Goal: Information Seeking & Learning: Learn about a topic

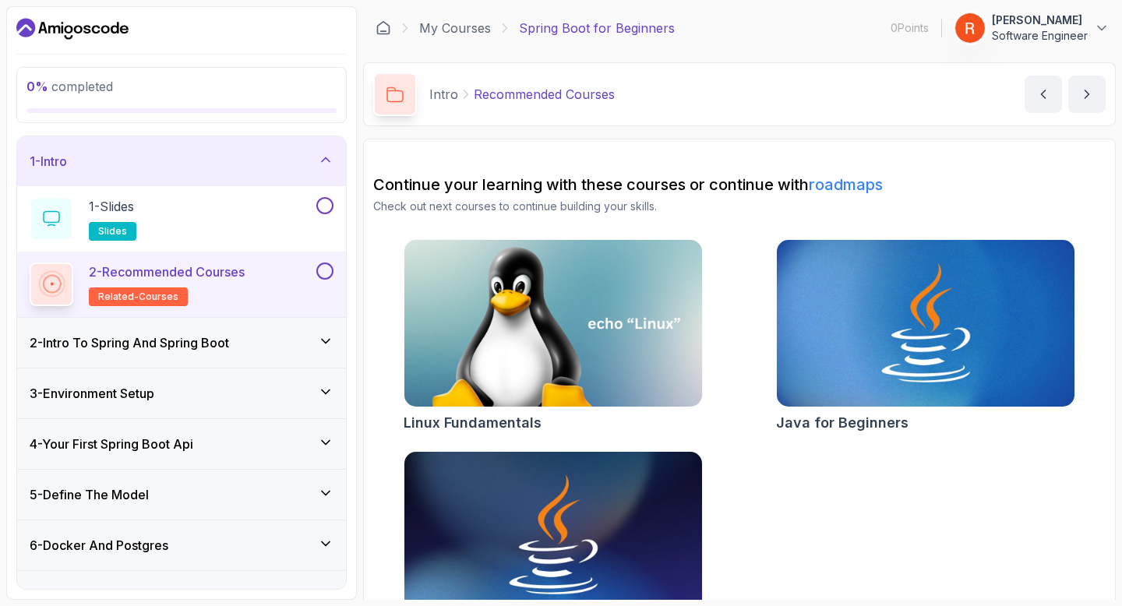
click at [291, 147] on div "1 - Intro" at bounding box center [181, 161] width 329 height 50
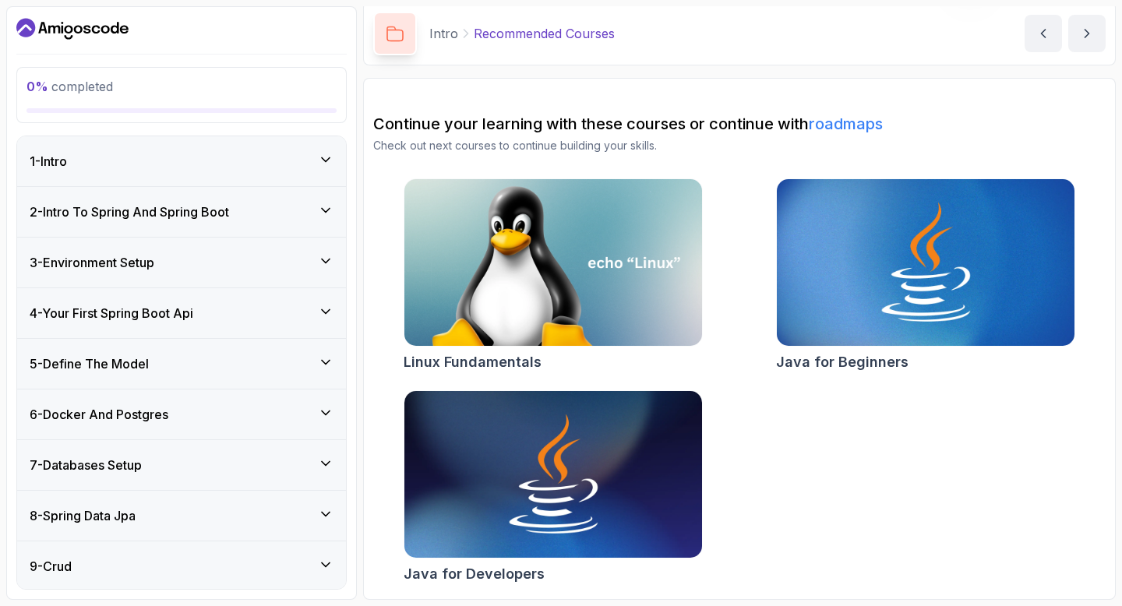
drag, startPoint x: 24, startPoint y: 136, endPoint x: 276, endPoint y: 600, distance: 528.3
click at [277, 602] on section "0 % completed 1 - Intro 2 - Intro To Spring And Spring Boot 3 - Environment Set…" at bounding box center [561, 303] width 1122 height 606
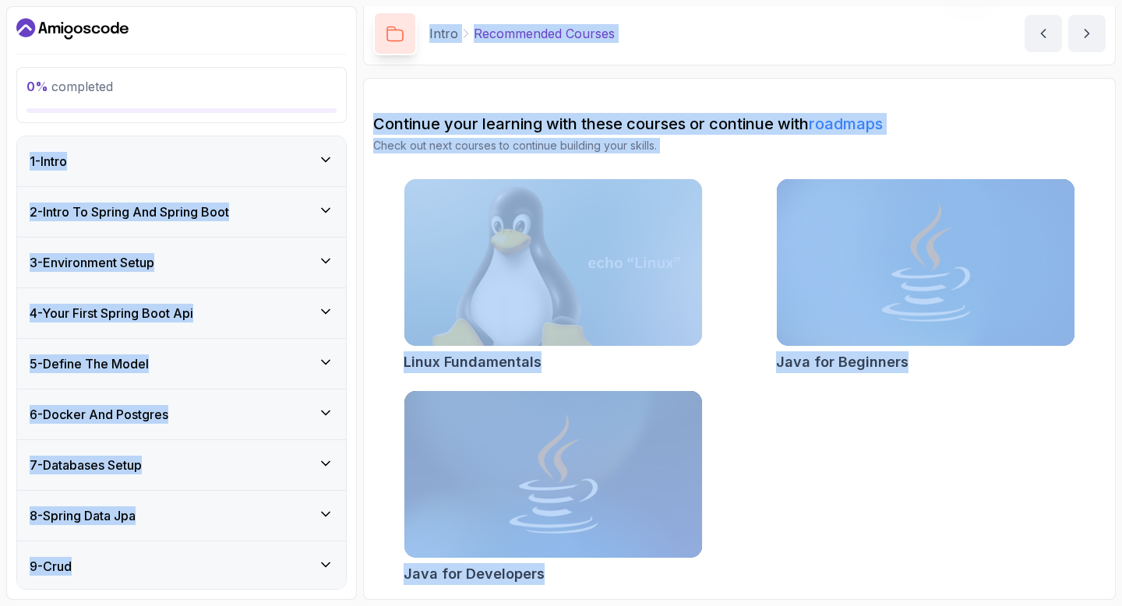
scroll to position [154, 0]
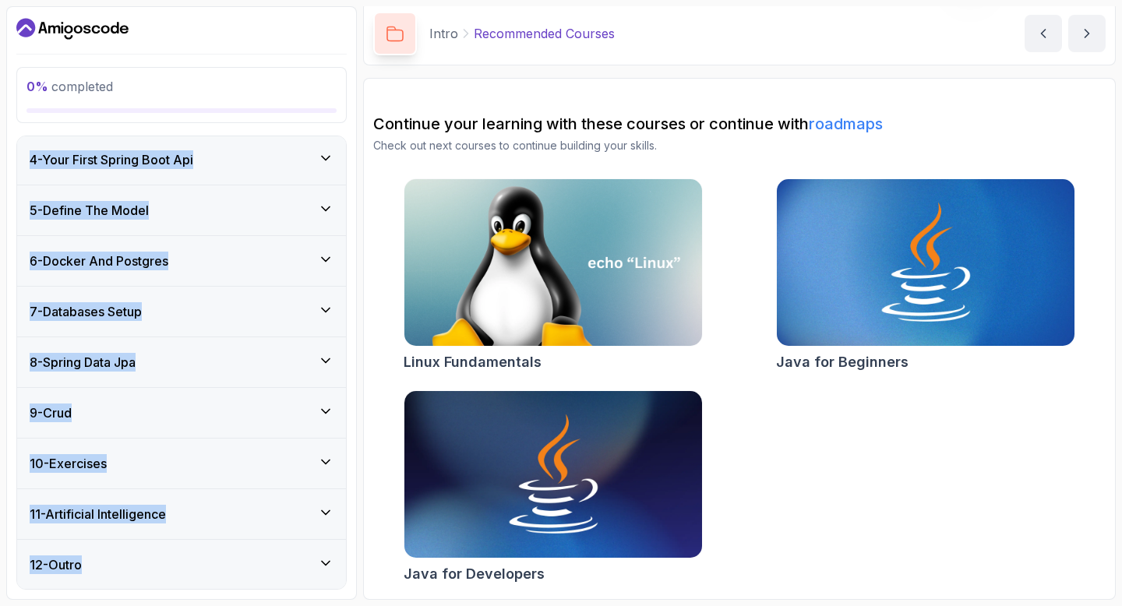
drag, startPoint x: 26, startPoint y: 135, endPoint x: 215, endPoint y: 568, distance: 472.9
click at [215, 568] on div "0 % completed 1 - Intro 2 - Intro To Spring And Spring Boot 3 - Environment Set…" at bounding box center [181, 303] width 351 height 594
copy div "1 - Intro 2 - Intro To Spring And Spring Boot 3 - Environment Setup 4 - Your Fi…"
click at [361, 143] on div "0 % completed 1 - Intro 2 - Intro To Spring And Spring Boot 3 - Environment Set…" at bounding box center [561, 303] width 1110 height 594
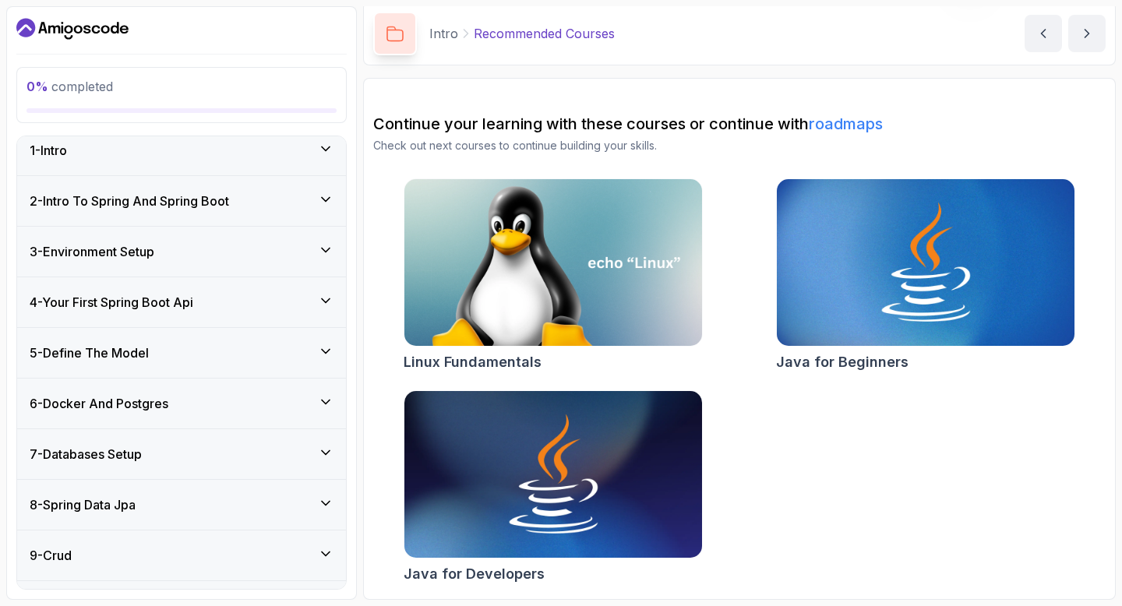
scroll to position [0, 0]
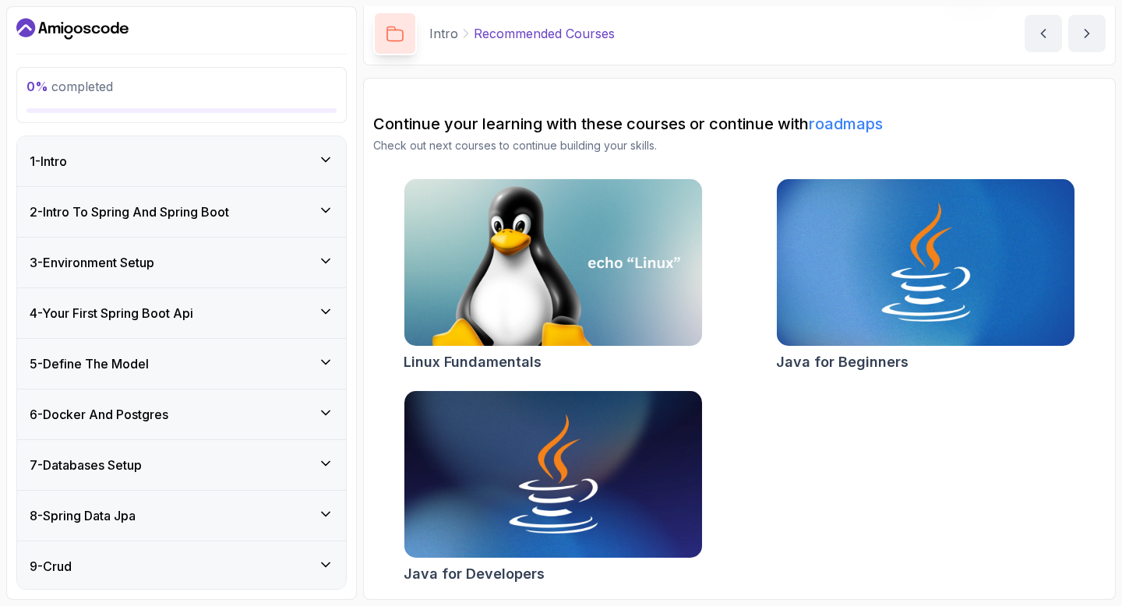
click at [287, 218] on div "2 - Intro To Spring And Spring Boot" at bounding box center [182, 212] width 304 height 19
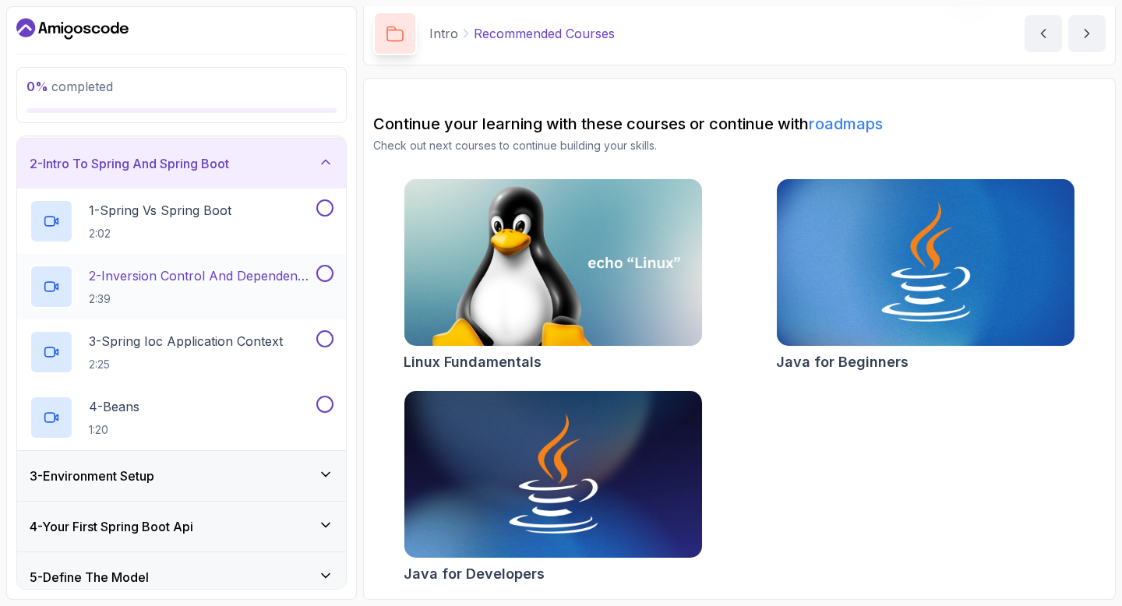
scroll to position [54, 0]
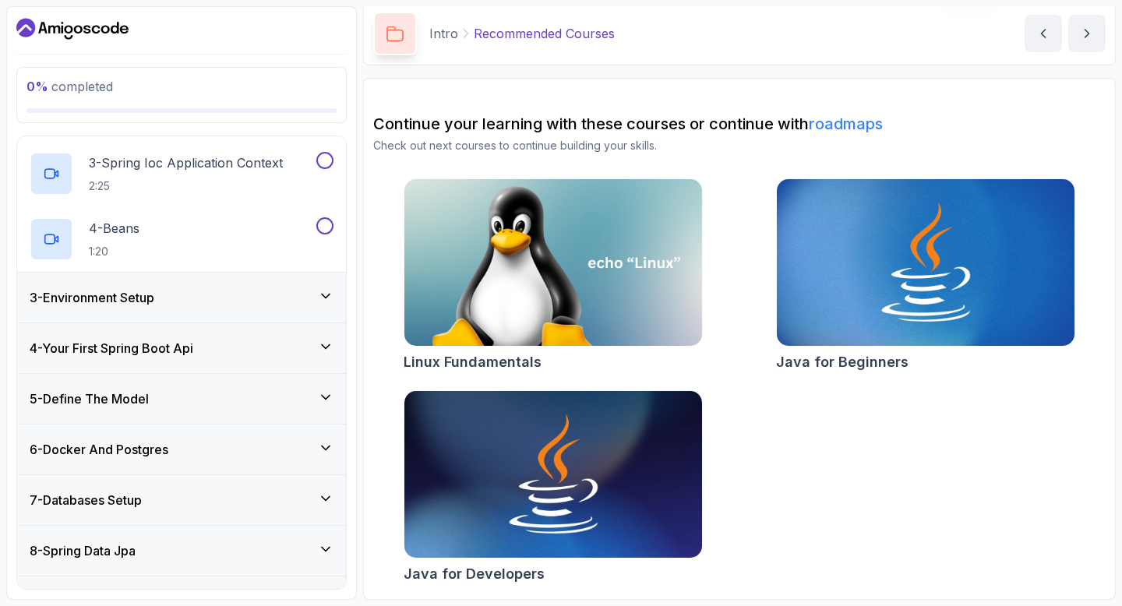
click at [260, 293] on div "3 - Environment Setup" at bounding box center [182, 297] width 304 height 19
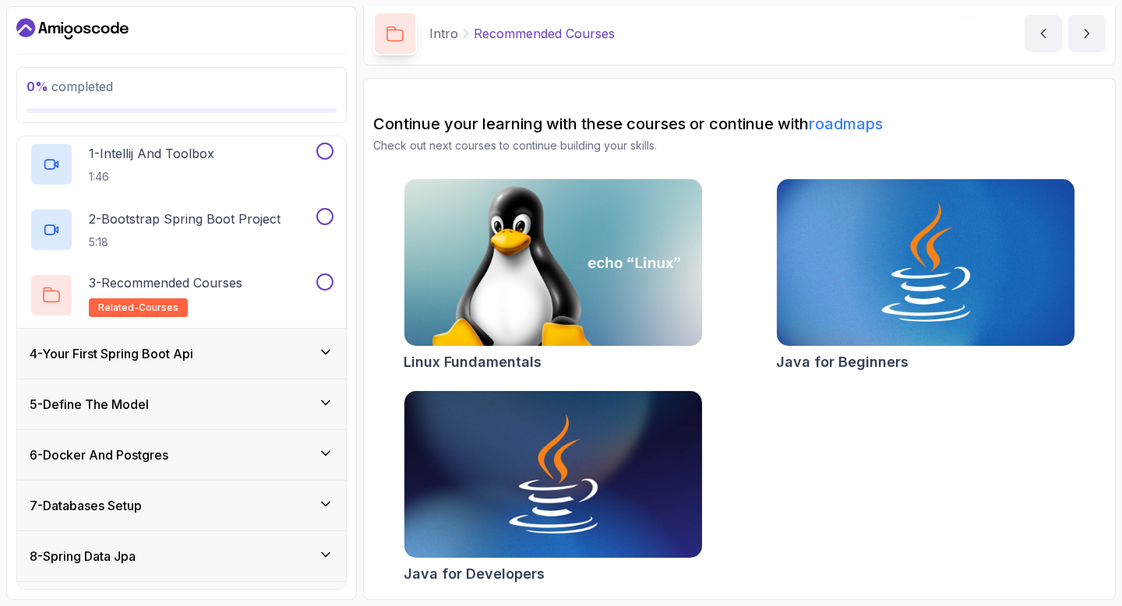
scroll to position [112, 0]
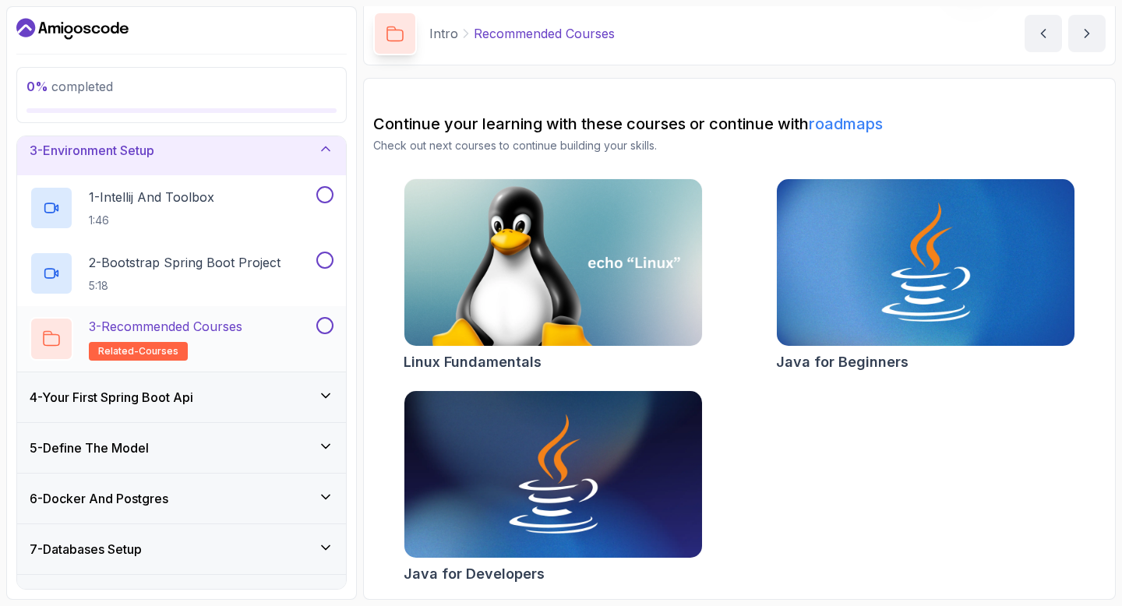
click at [238, 334] on p "3 - Recommended Courses" at bounding box center [166, 326] width 154 height 19
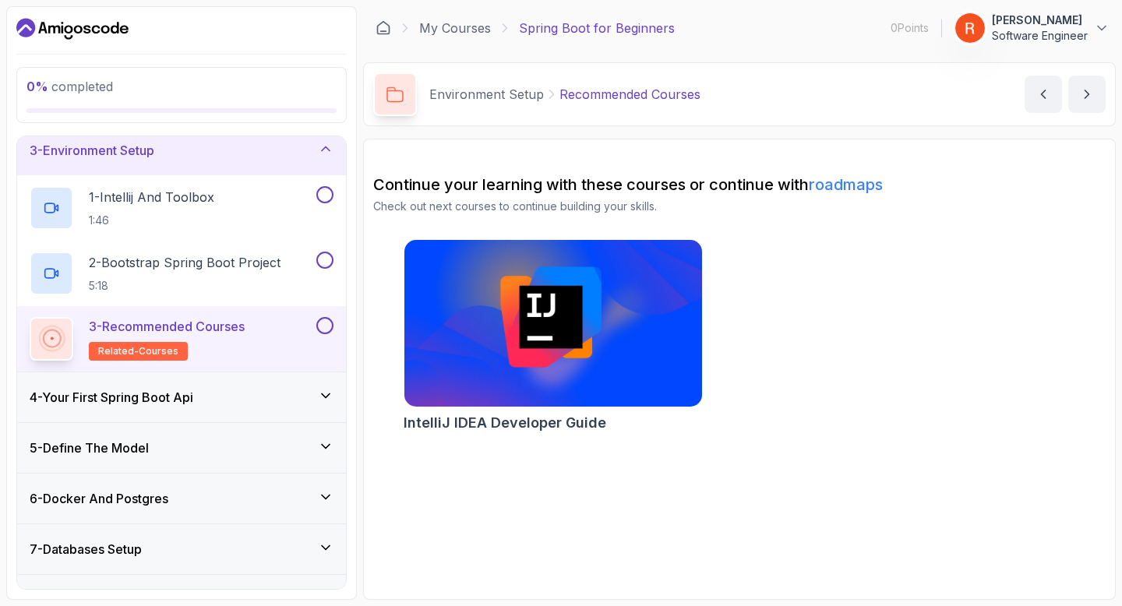
click at [227, 383] on div "4 - Your First Spring Boot Api" at bounding box center [181, 398] width 329 height 50
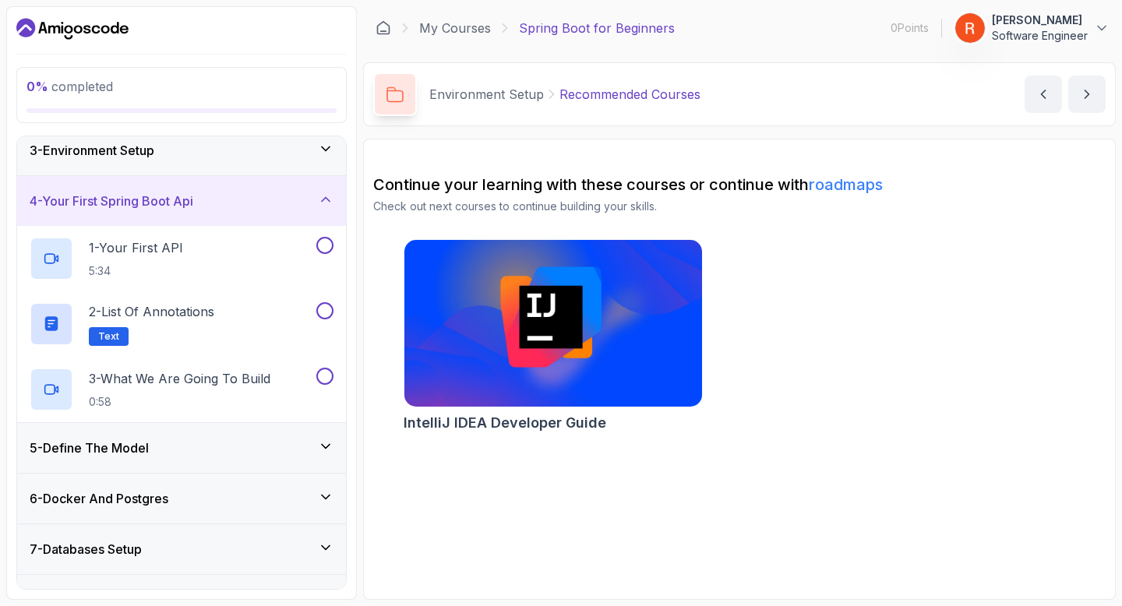
scroll to position [118, 0]
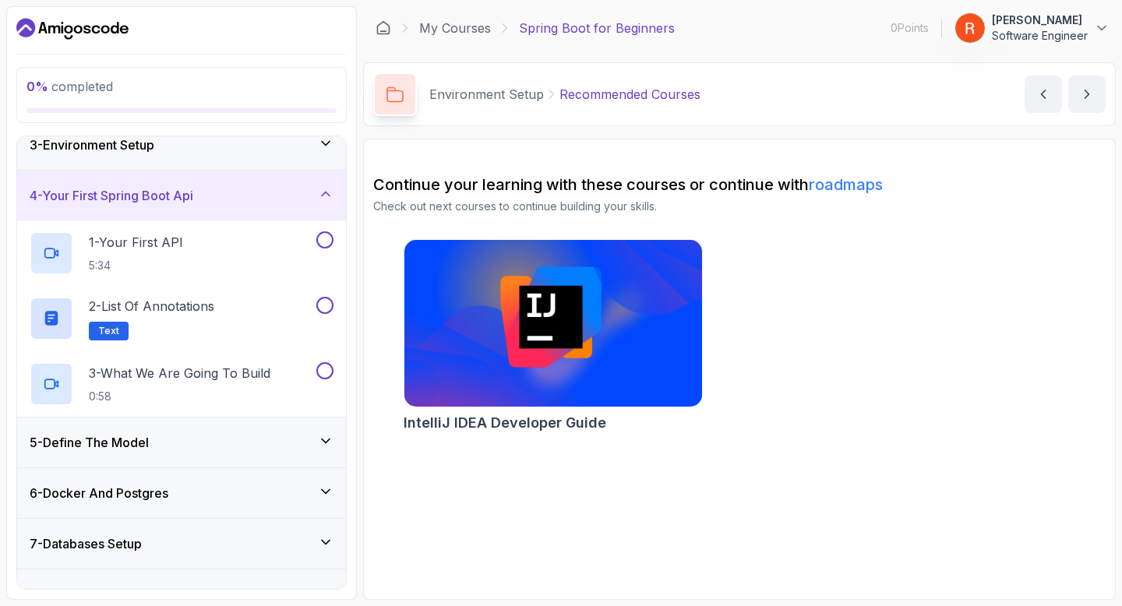
click at [204, 466] on div "5 - Define The Model" at bounding box center [181, 443] width 329 height 50
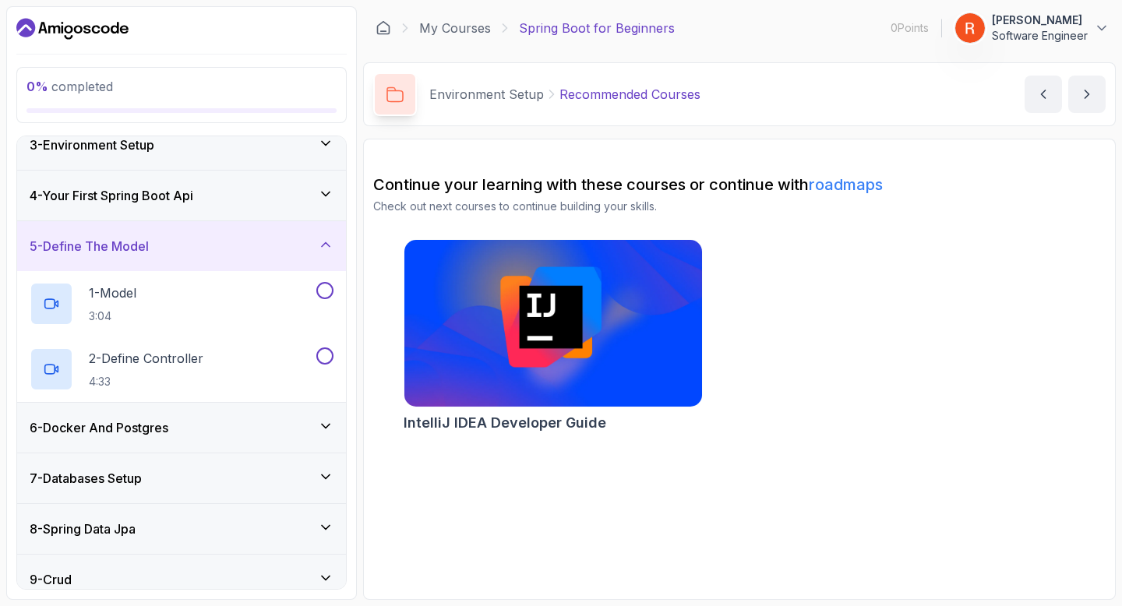
click at [202, 442] on div "6 - Docker And Postgres" at bounding box center [181, 428] width 329 height 50
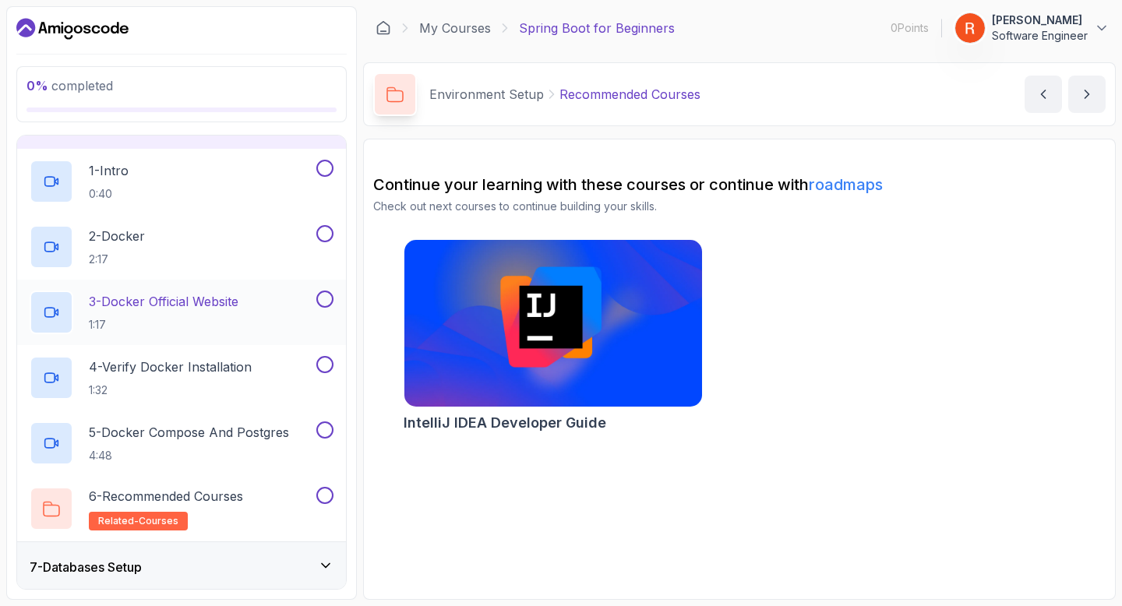
scroll to position [380, 0]
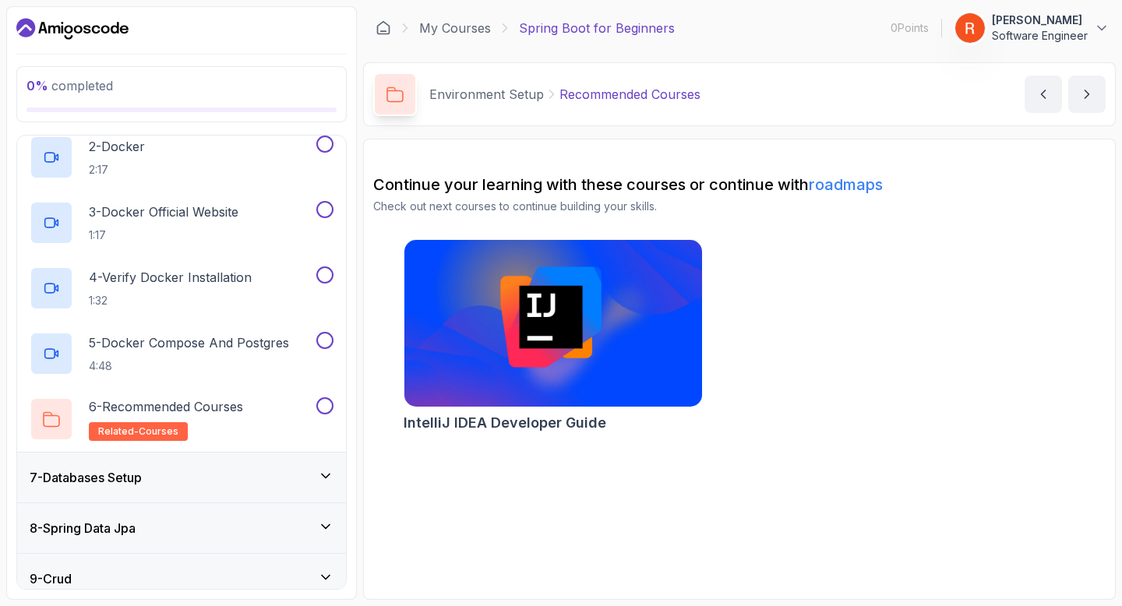
click at [200, 494] on div "7 - Databases Setup" at bounding box center [181, 478] width 329 height 50
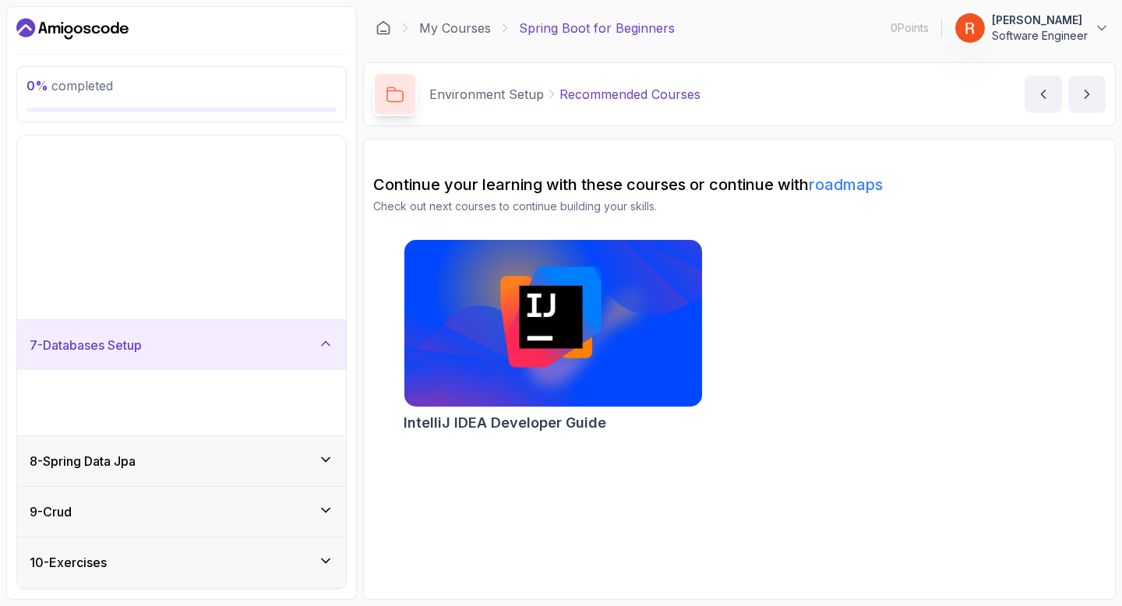
scroll to position [154, 0]
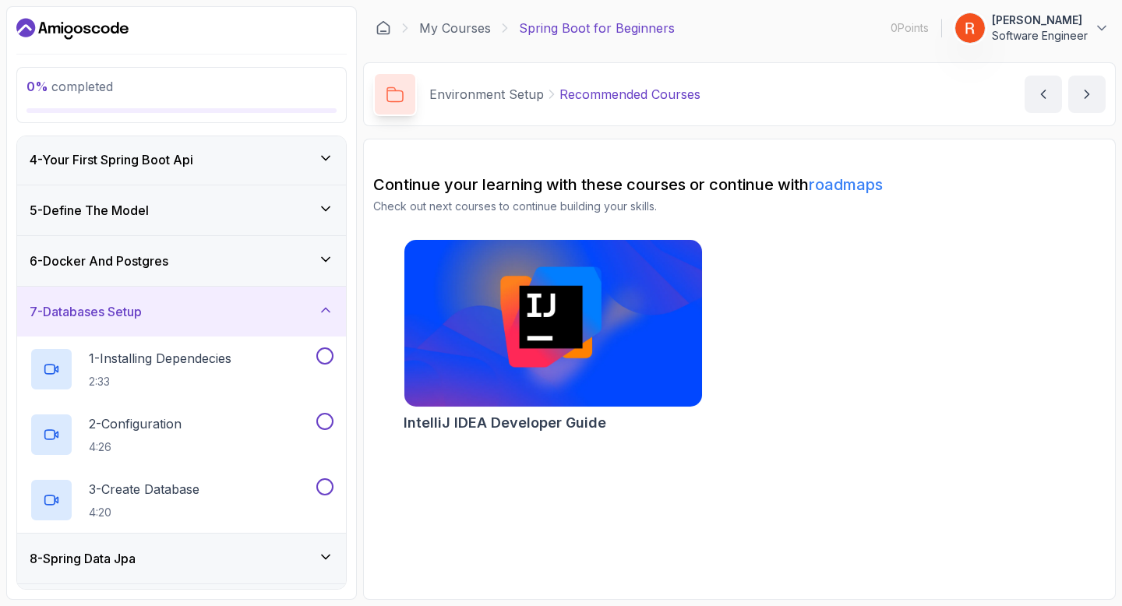
click at [182, 546] on div "8 - Spring Data Jpa" at bounding box center [181, 559] width 329 height 50
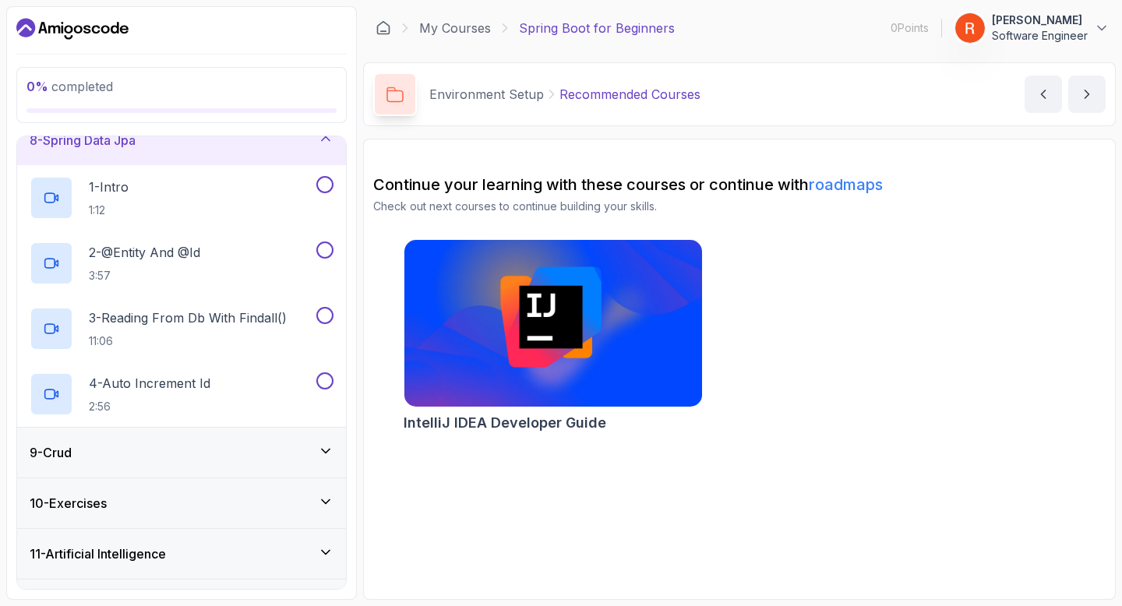
scroll to position [383, 0]
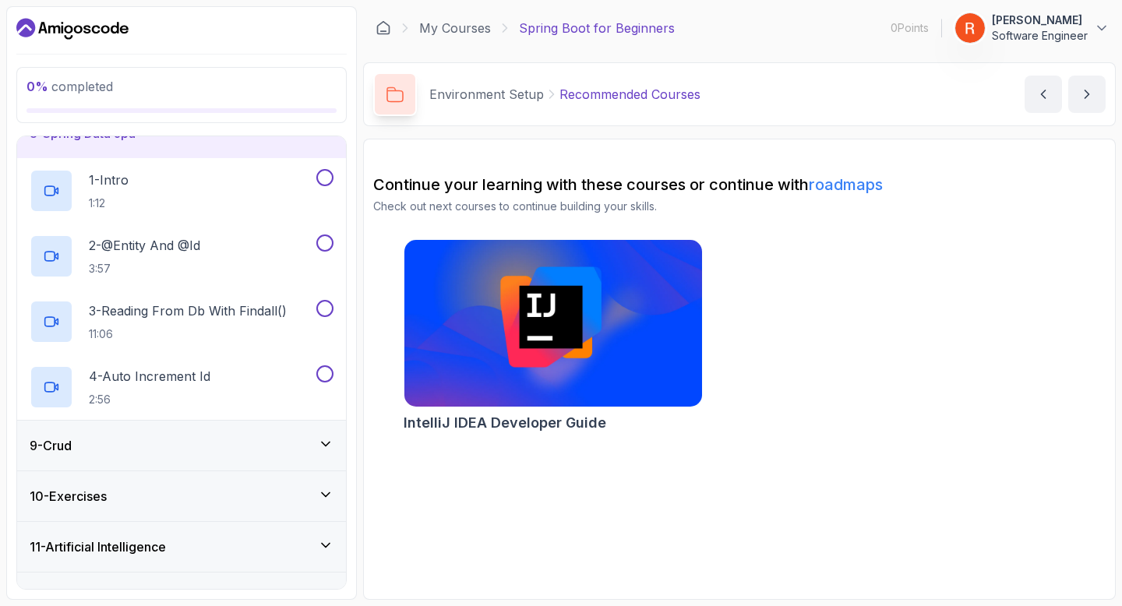
click at [169, 443] on div "9 - Crud" at bounding box center [182, 445] width 304 height 19
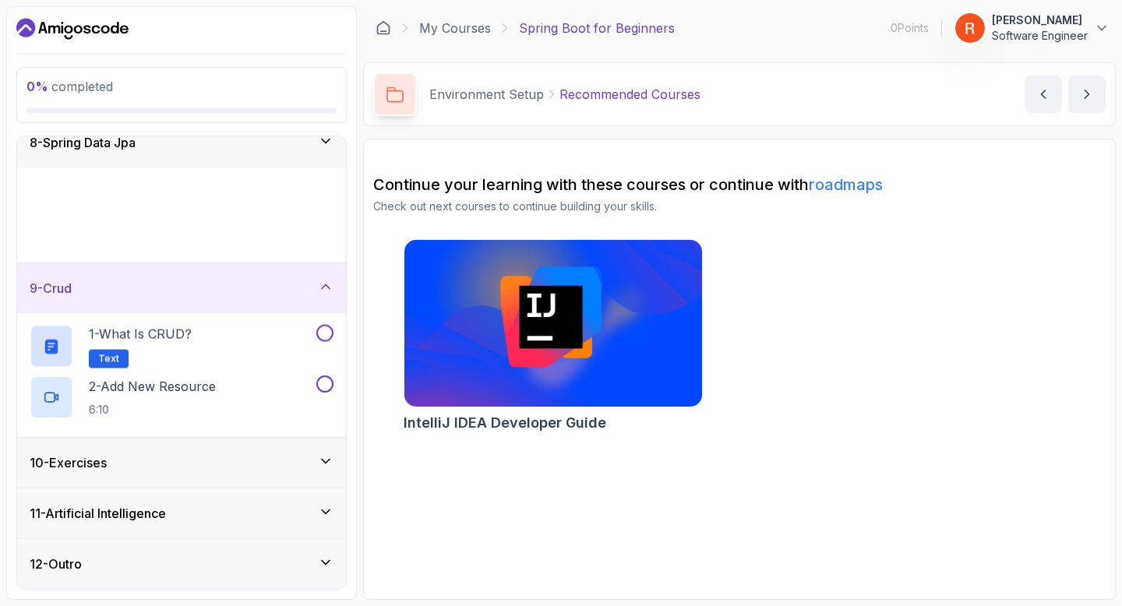
scroll to position [350, 0]
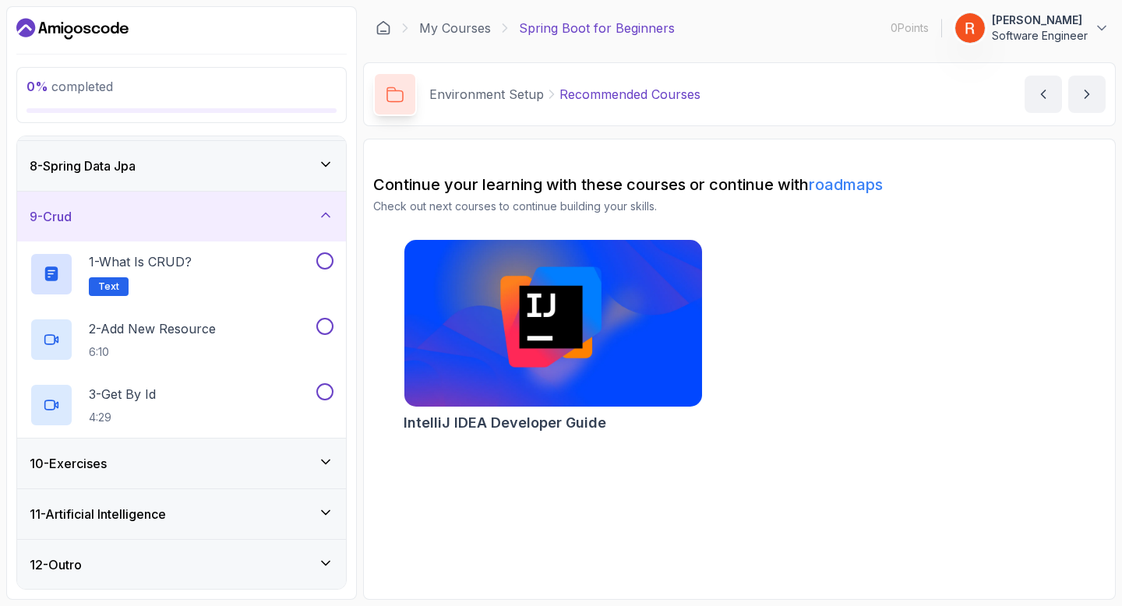
click at [187, 479] on div "10 - Exercises" at bounding box center [181, 464] width 329 height 50
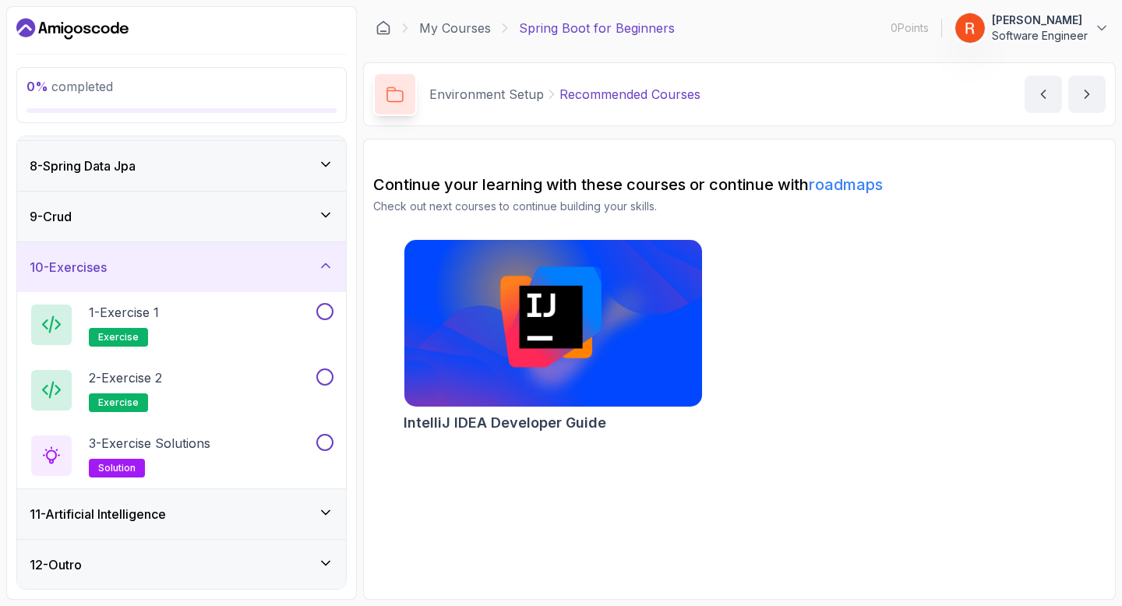
click at [266, 228] on div "9 - Crud" at bounding box center [181, 217] width 329 height 50
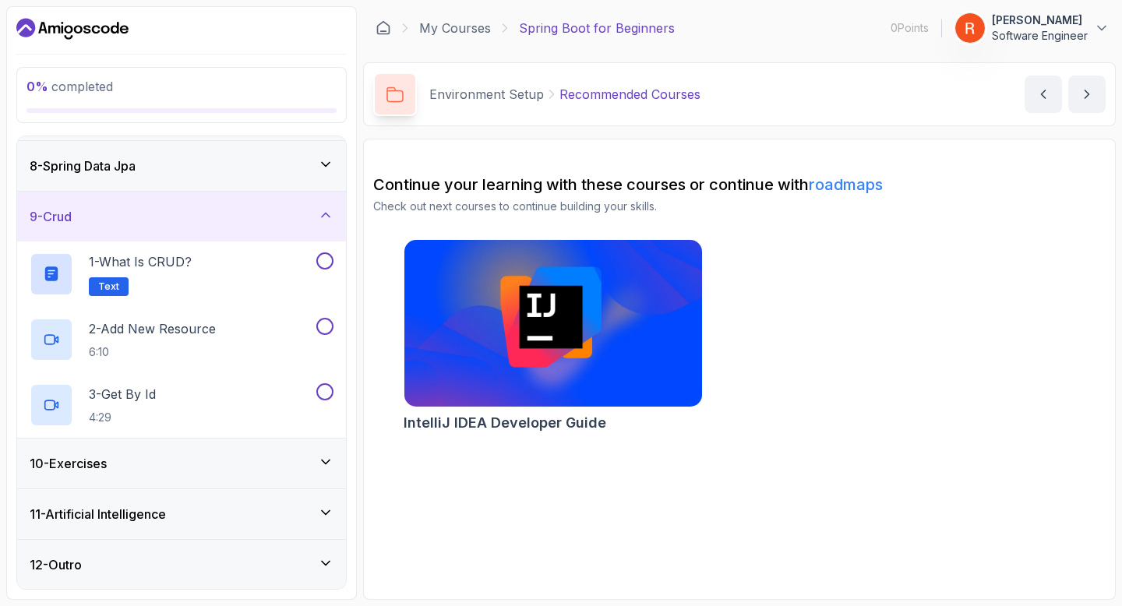
click at [231, 449] on div "10 - Exercises" at bounding box center [181, 464] width 329 height 50
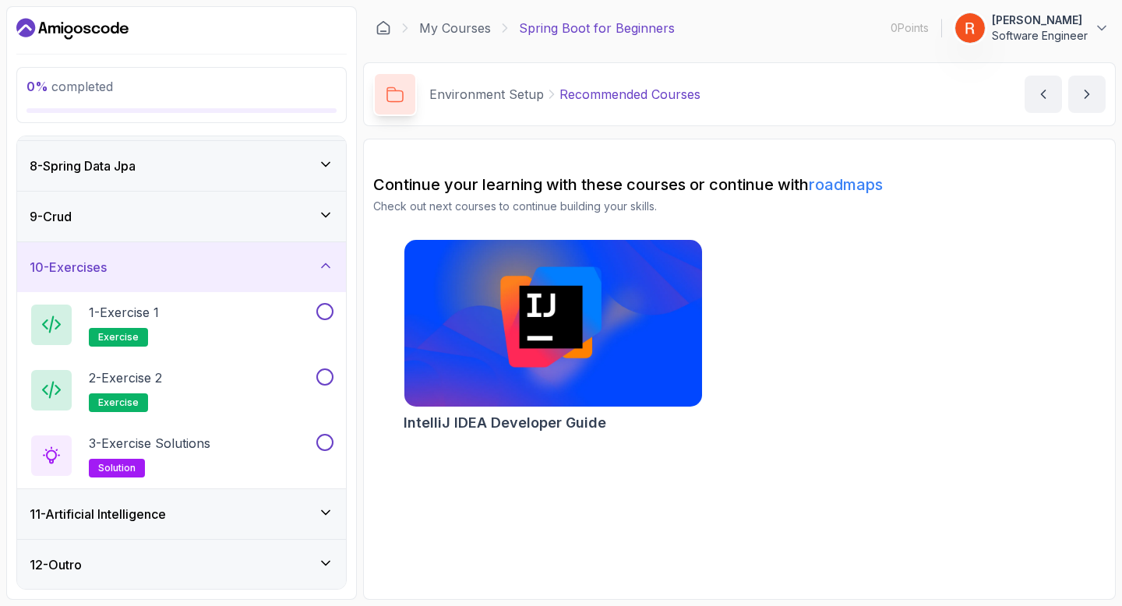
click at [223, 540] on div "12 - Outro" at bounding box center [181, 565] width 329 height 50
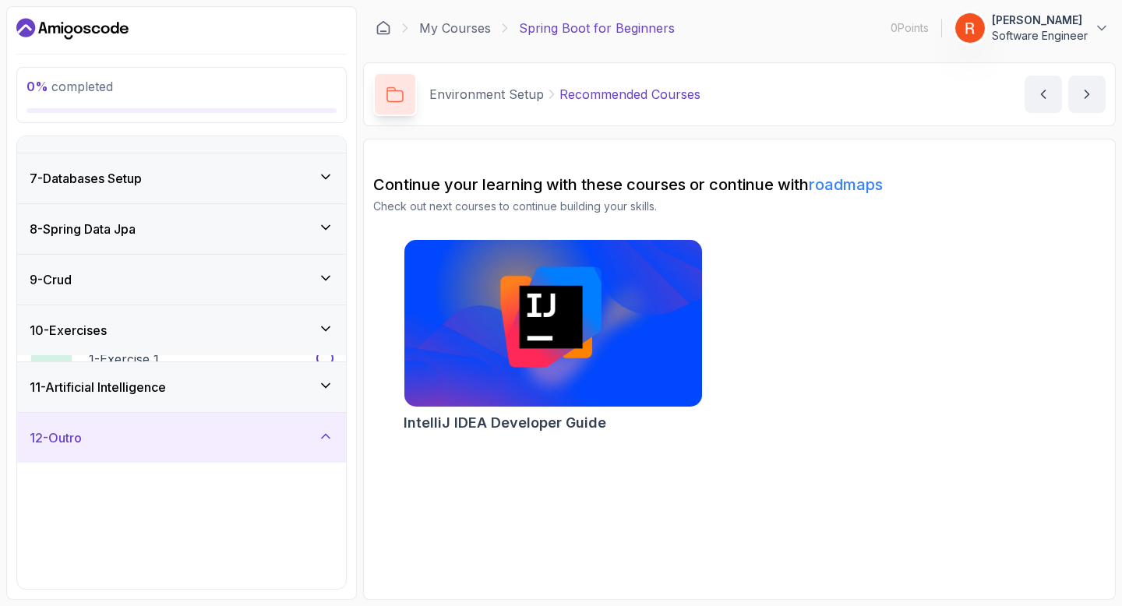
scroll to position [284, 0]
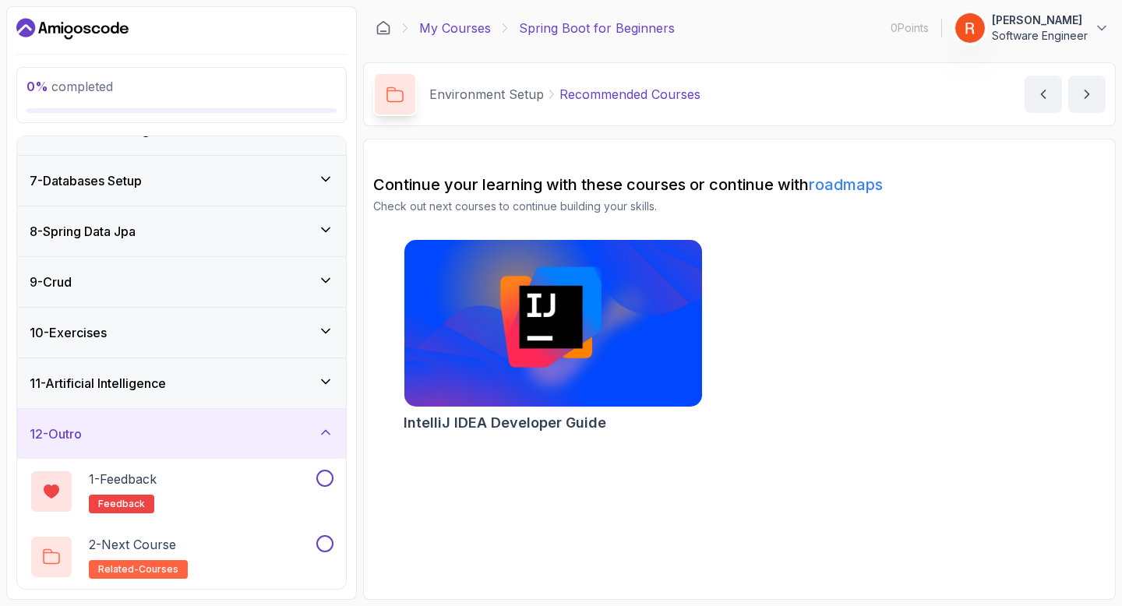
click at [458, 26] on link "My Courses" at bounding box center [455, 28] width 72 height 19
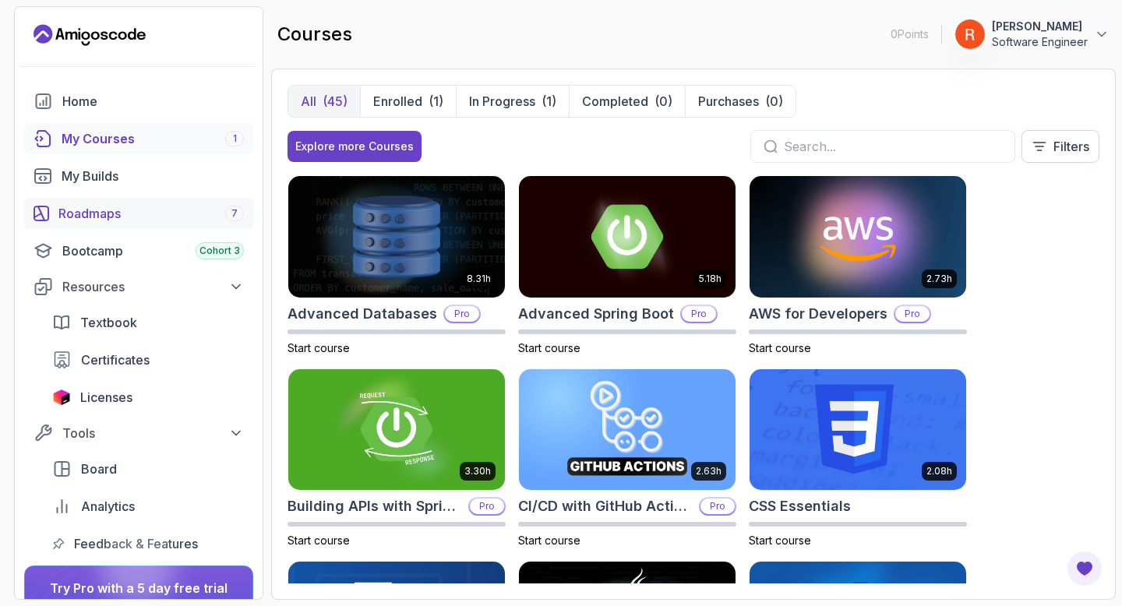
click at [126, 214] on div "Roadmaps 7" at bounding box center [150, 213] width 185 height 19
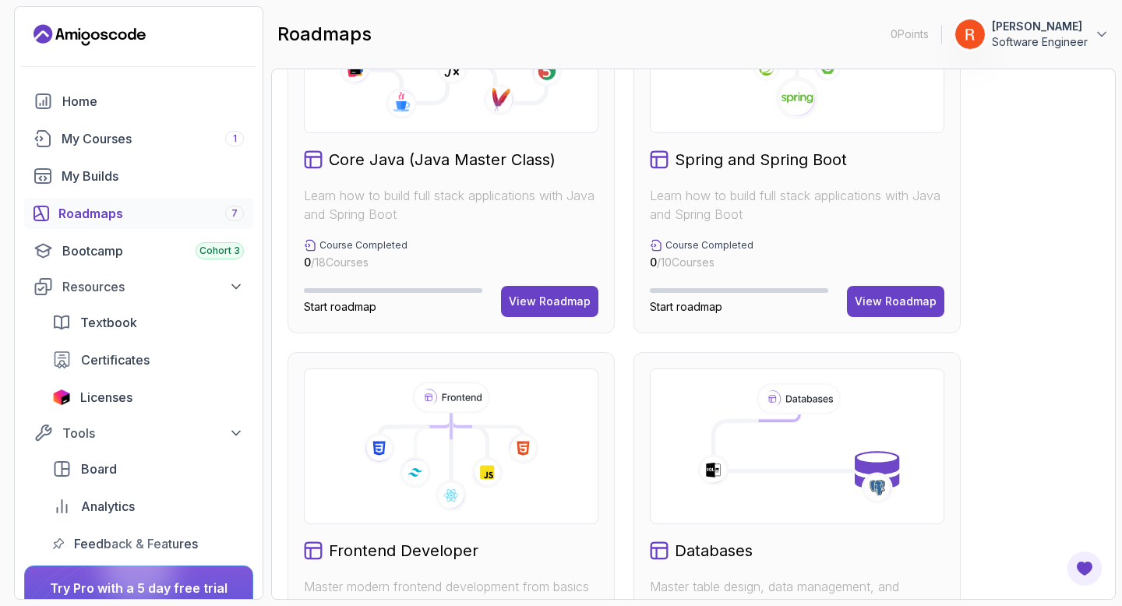
scroll to position [483, 0]
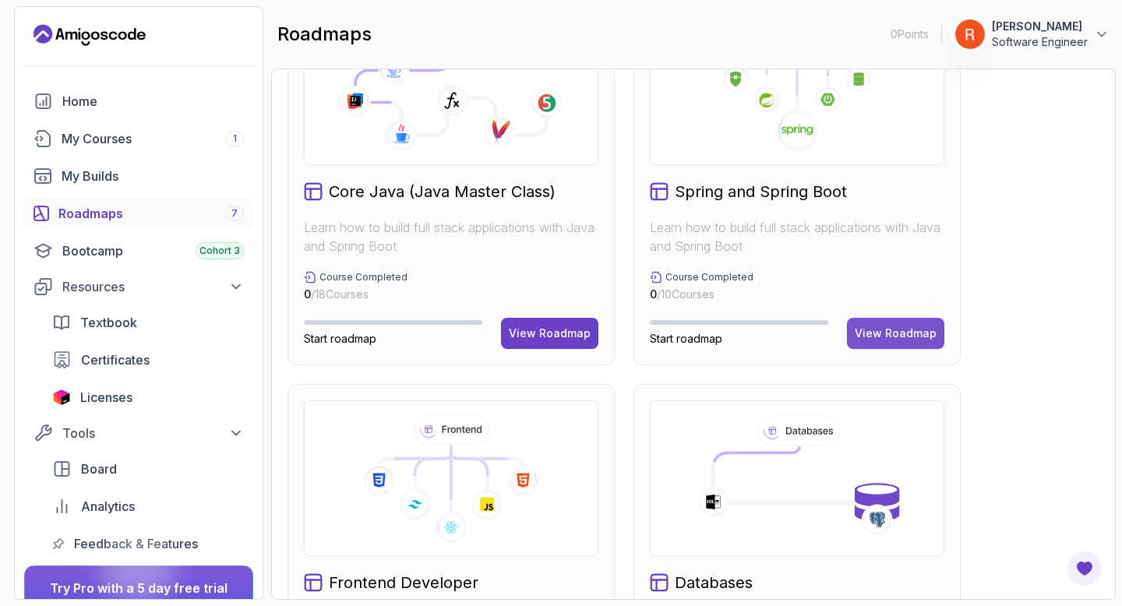
click at [914, 324] on button "View Roadmap" at bounding box center [895, 333] width 97 height 31
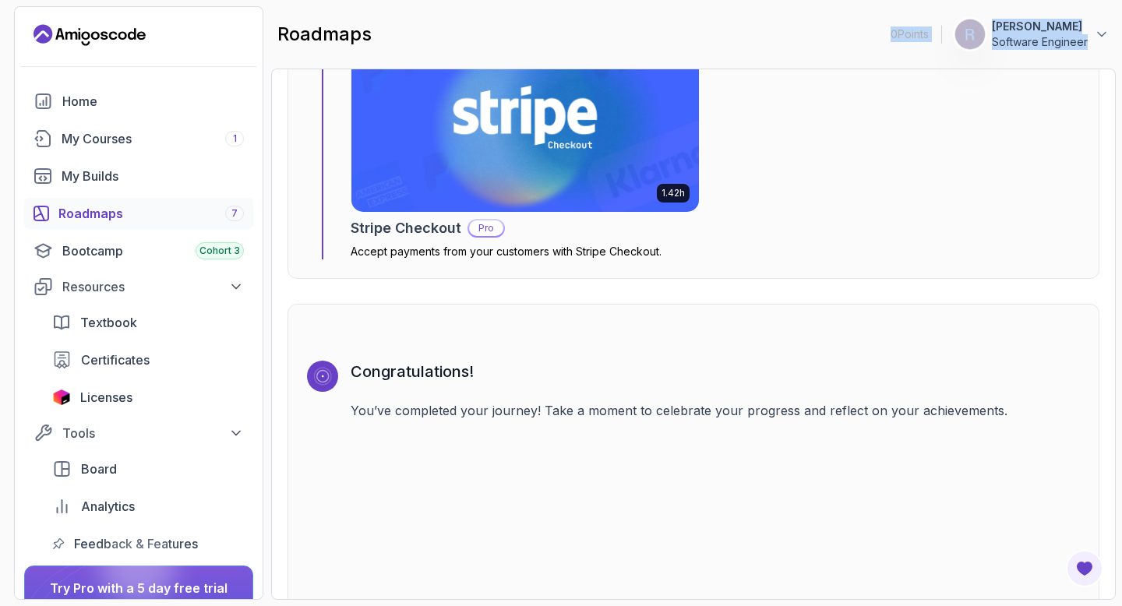
scroll to position [5138, 0]
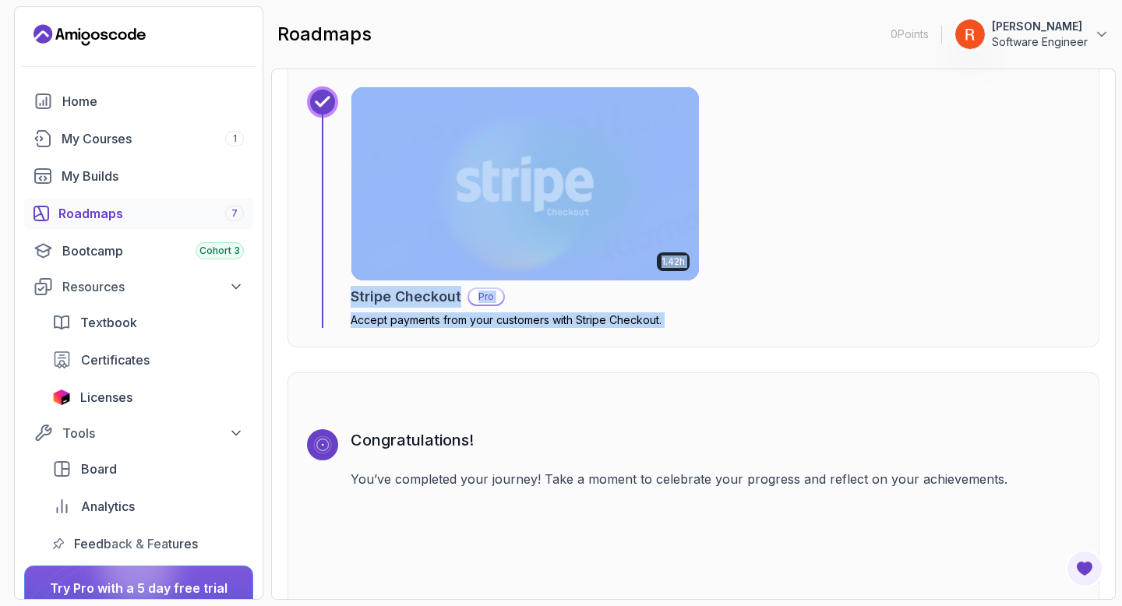
drag, startPoint x: 301, startPoint y: 342, endPoint x: 691, endPoint y: 382, distance: 392.5
copy div "1 0 % completed Spring Boot Crash Course Learn the basics of building REST APIs…"
click at [832, 169] on div "1.42h Stripe Checkout Pro Accept payments from your customers with Stripe Check…" at bounding box center [716, 208] width 730 height 242
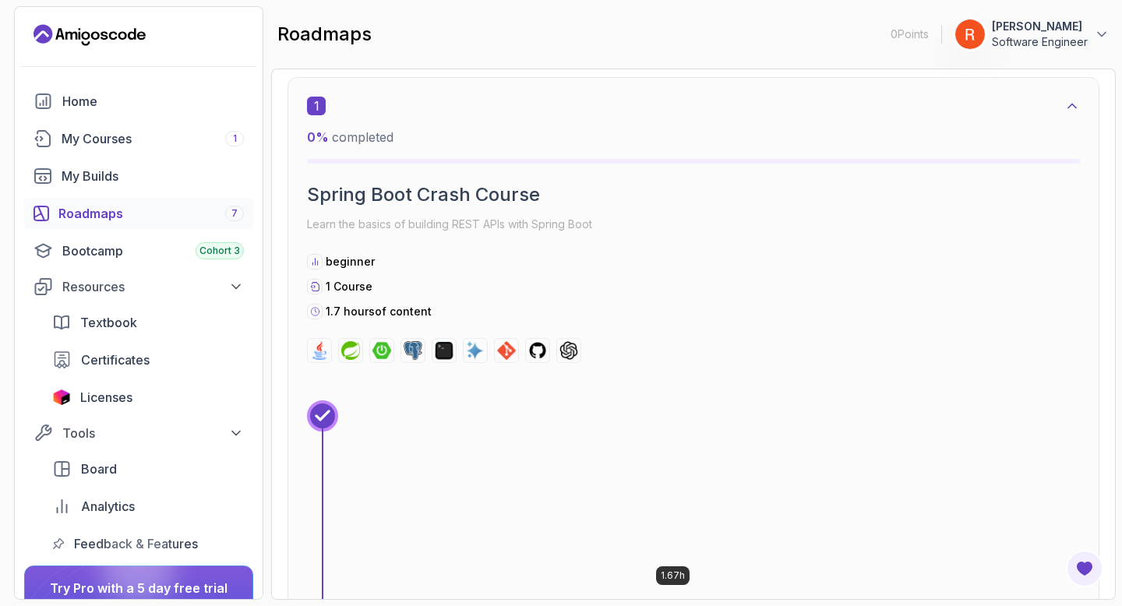
scroll to position [0, 0]
